Goal: Task Accomplishment & Management: Complete application form

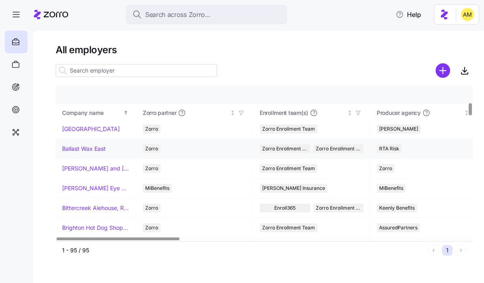
scroll to position [222, 0]
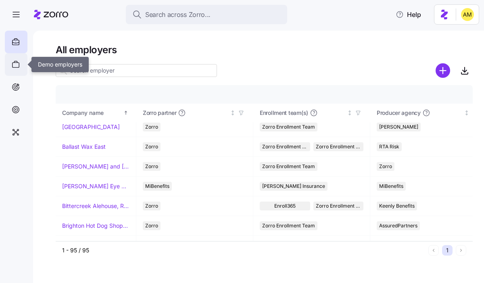
click at [13, 64] on icon at bounding box center [15, 65] width 9 height 10
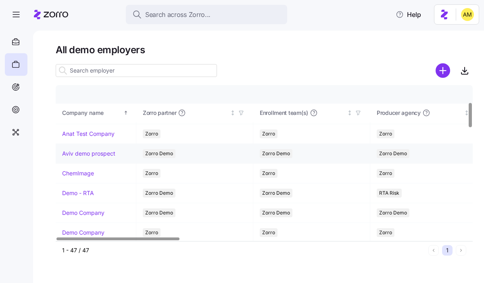
scroll to position [121, 0]
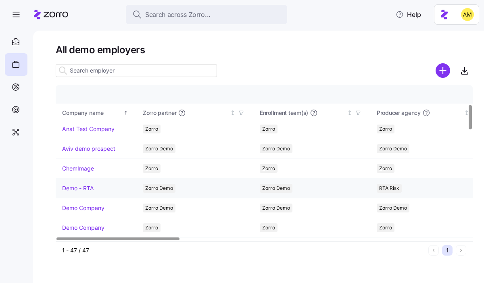
click at [87, 189] on link "Demo - RTA" at bounding box center [78, 188] width 32 height 8
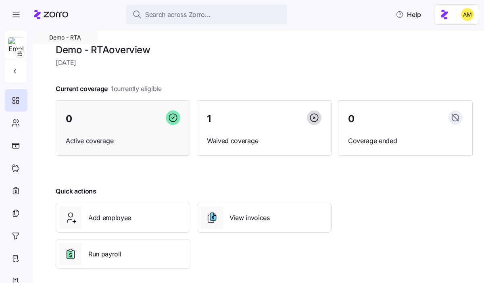
click at [119, 144] on span "Active coverage" at bounding box center [123, 141] width 115 height 10
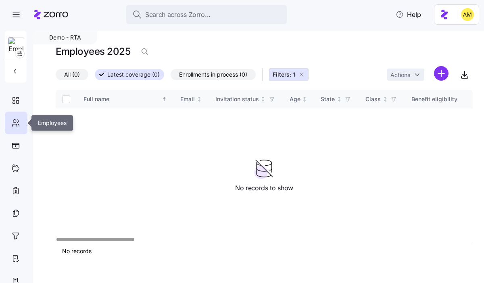
click at [14, 123] on icon at bounding box center [14, 121] width 3 height 3
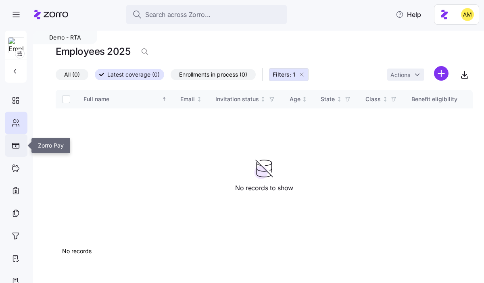
click at [16, 147] on icon at bounding box center [16, 146] width 2 height 2
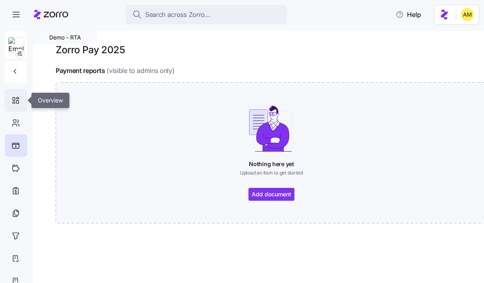
click at [14, 99] on icon at bounding box center [15, 101] width 9 height 10
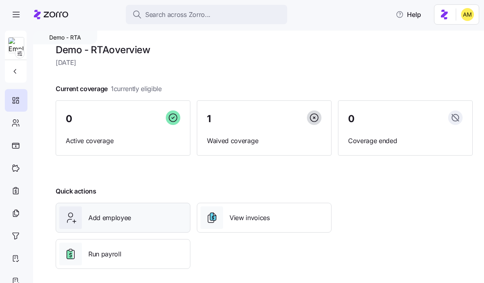
click at [107, 221] on span "Add employee" at bounding box center [109, 218] width 43 height 10
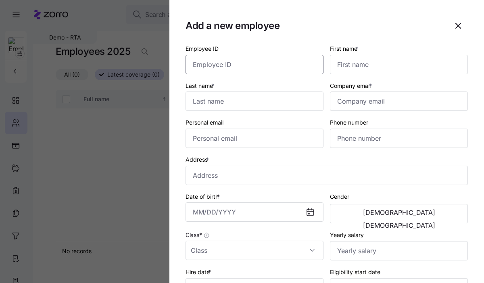
click at [217, 65] on input "Employee ID" at bounding box center [254, 64] width 138 height 19
type input "T"
type input "DEMO-1"
click at [361, 67] on input "First name *" at bounding box center [399, 64] width 138 height 19
type input "d"
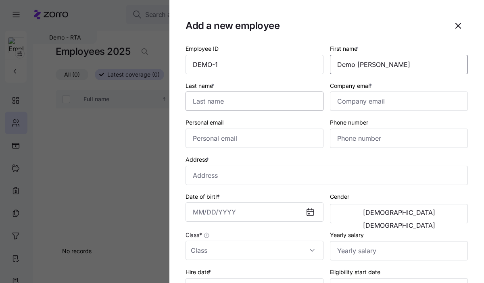
type input "Demo Amy"
click at [278, 108] on input "Last name *" at bounding box center [254, 101] width 138 height 19
type input "Demo M"
click at [390, 104] on input "Company email *" at bounding box center [399, 101] width 138 height 19
type input "amy+.m@myzorro.co"
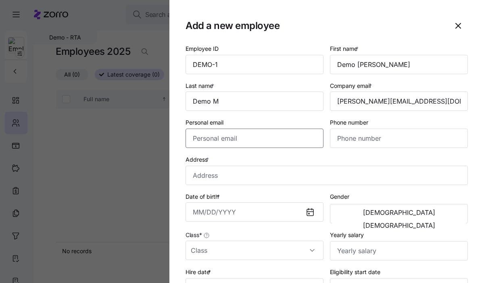
click at [276, 144] on input "Personal email" at bounding box center [254, 138] width 138 height 19
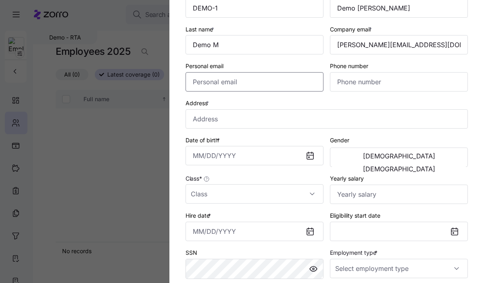
scroll to position [57, 0]
click at [222, 121] on input "Address *" at bounding box center [326, 118] width 282 height 19
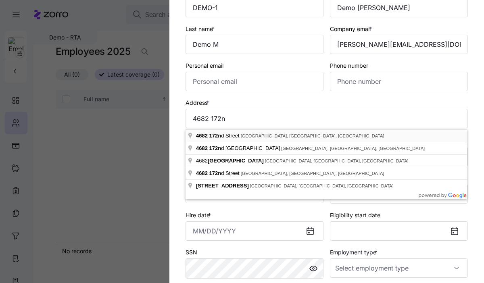
type input "4682 172nd St, Urbandale, IA 50323, USA"
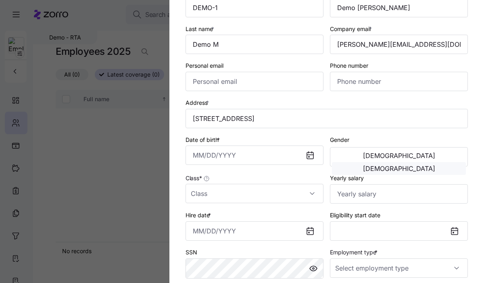
click at [420, 162] on button "Female" at bounding box center [399, 168] width 134 height 13
click at [274, 161] on input "Date of birth *" at bounding box center [254, 155] width 138 height 19
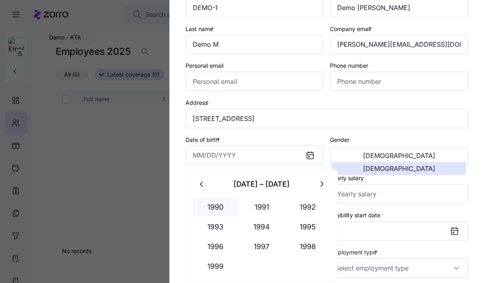
click at [213, 208] on button "1990" at bounding box center [216, 206] width 46 height 19
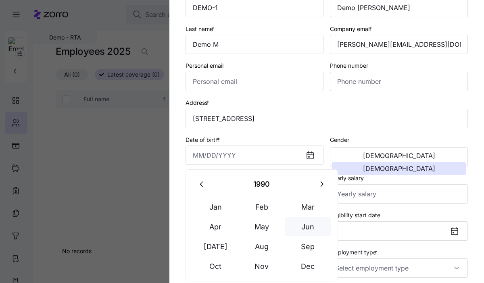
click at [306, 229] on button "Jun" at bounding box center [308, 226] width 46 height 19
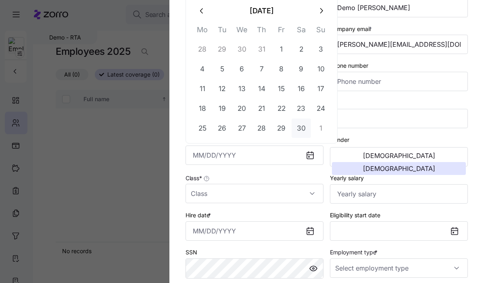
click at [302, 134] on button "30" at bounding box center [301, 128] width 19 height 19
type input "June 30, 1990"
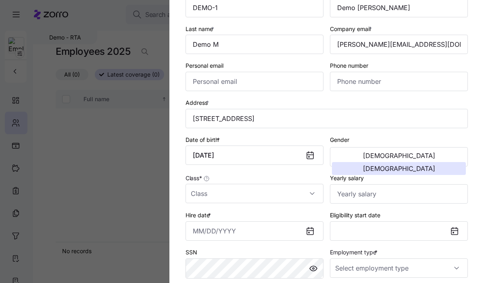
scroll to position [98, 0]
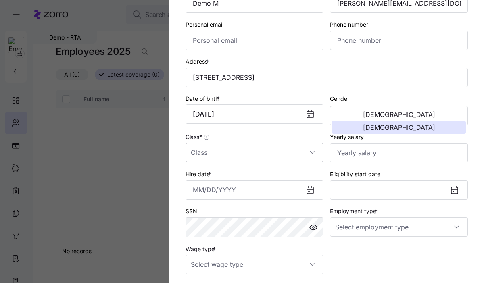
click at [233, 153] on input "Class *" at bounding box center [254, 152] width 138 height 19
click at [217, 176] on div "CO" at bounding box center [254, 178] width 131 height 17
type input "CO"
click at [268, 156] on input "CO" at bounding box center [254, 152] width 138 height 19
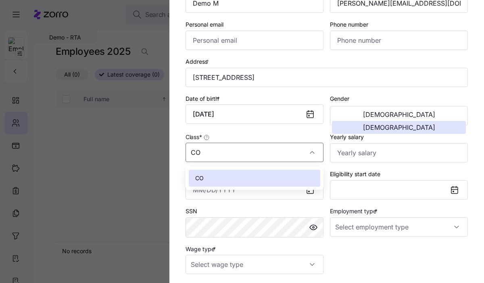
click at [232, 180] on div "CO" at bounding box center [254, 178] width 131 height 17
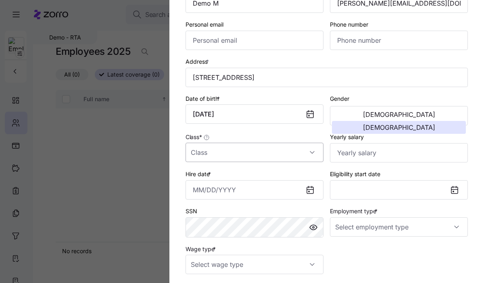
click at [219, 152] on input "Class *" at bounding box center [254, 152] width 138 height 19
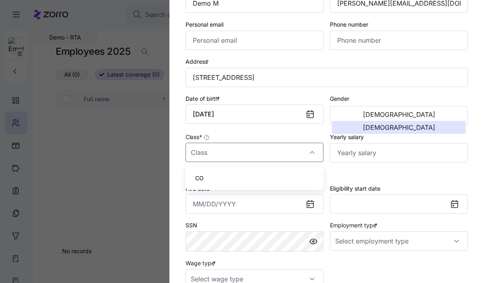
click at [218, 177] on div "CO" at bounding box center [254, 178] width 131 height 17
type input "CO"
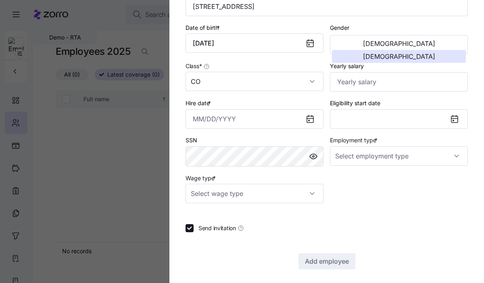
scroll to position [173, 0]
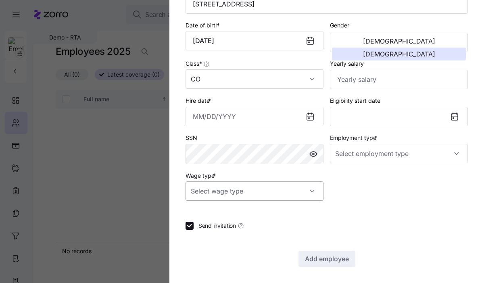
click at [240, 192] on input "Wage type *" at bounding box center [254, 190] width 138 height 19
click at [211, 212] on span "Salary" at bounding box center [203, 215] width 17 height 9
type input "Salary"
click at [372, 83] on input "Yearly salary" at bounding box center [399, 79] width 138 height 19
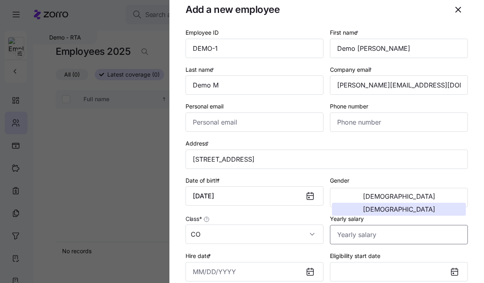
scroll to position [0, 0]
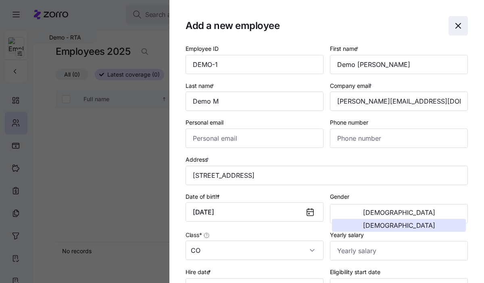
click at [458, 32] on span "button" at bounding box center [458, 26] width 19 height 19
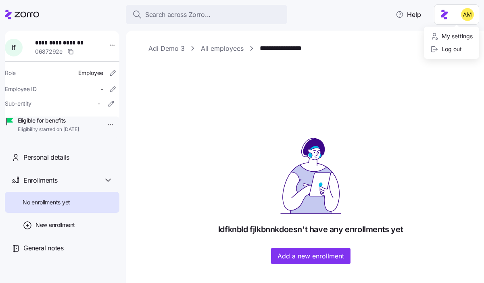
click at [446, 16] on html "**********" at bounding box center [242, 139] width 484 height 278
click at [468, 17] on html "**********" at bounding box center [242, 139] width 484 height 278
click at [442, 16] on html "**********" at bounding box center [242, 139] width 484 height 278
